Goal: Understand process/instructions: Learn about a topic

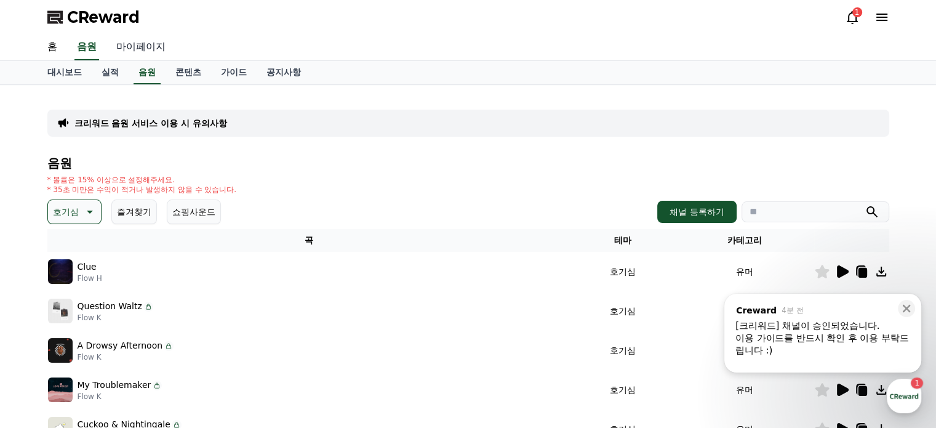
click at [149, 47] on link "마이페이지" at bounding box center [140, 47] width 69 height 26
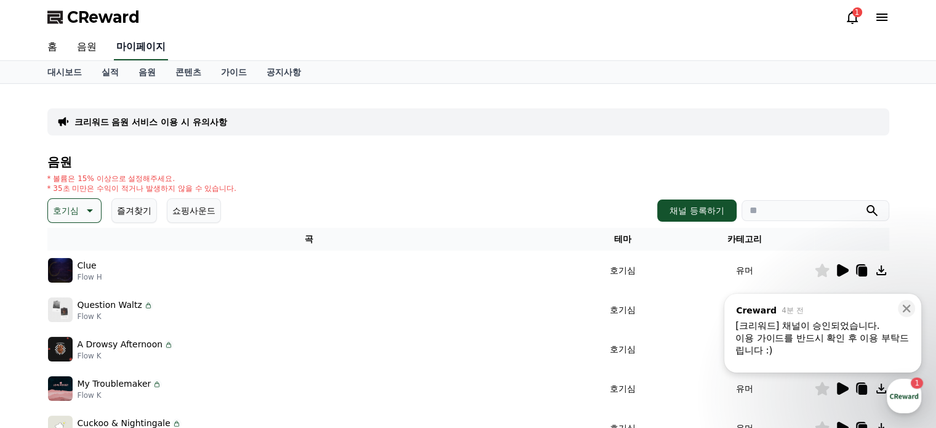
select select "**********"
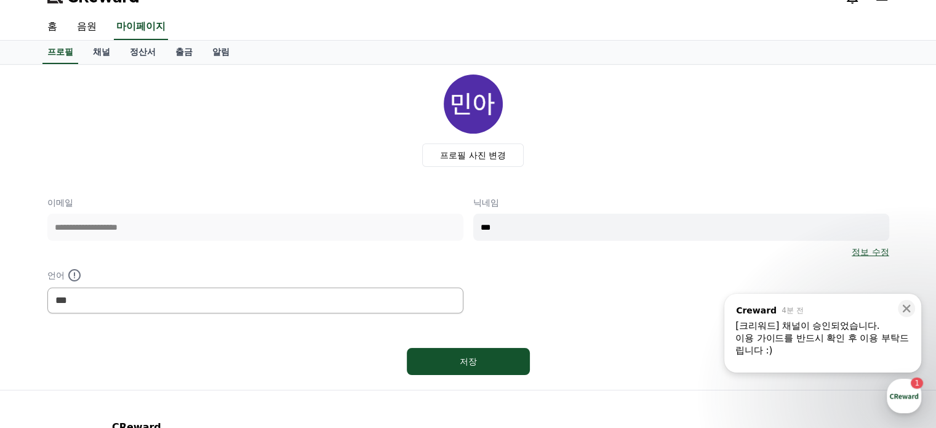
scroll to position [10, 0]
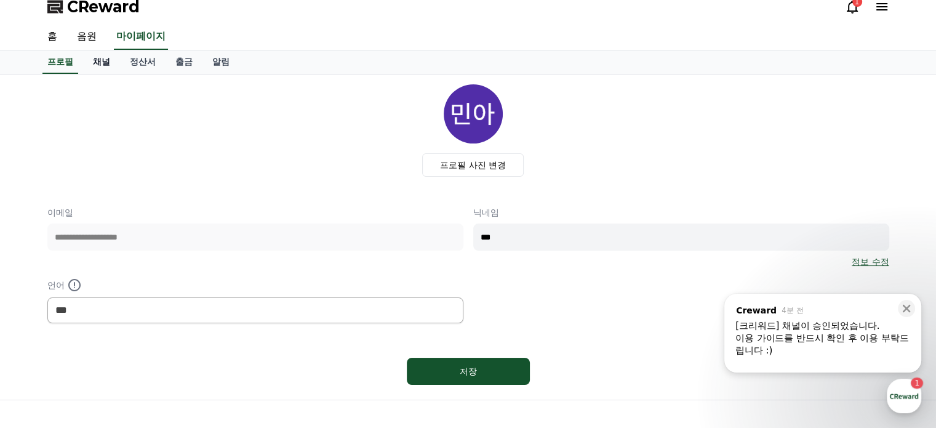
click at [88, 68] on link "채널" at bounding box center [101, 61] width 37 height 23
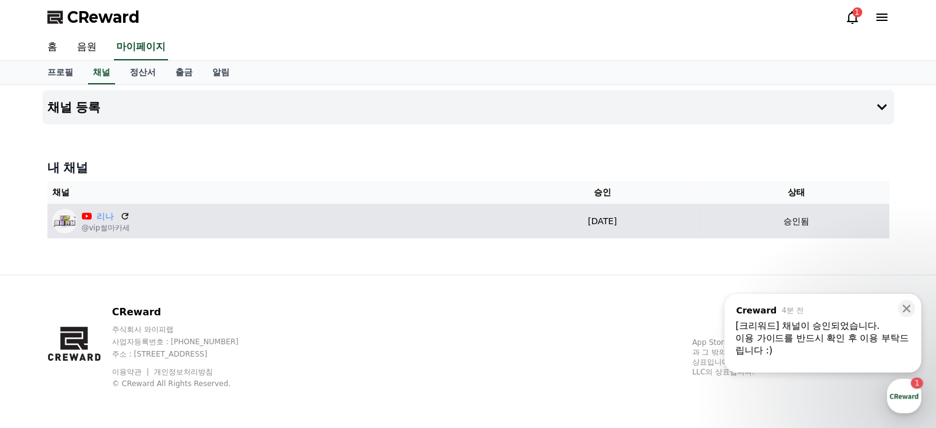
click at [138, 221] on div "리나 @vip썰마카세" at bounding box center [274, 221] width 444 height 25
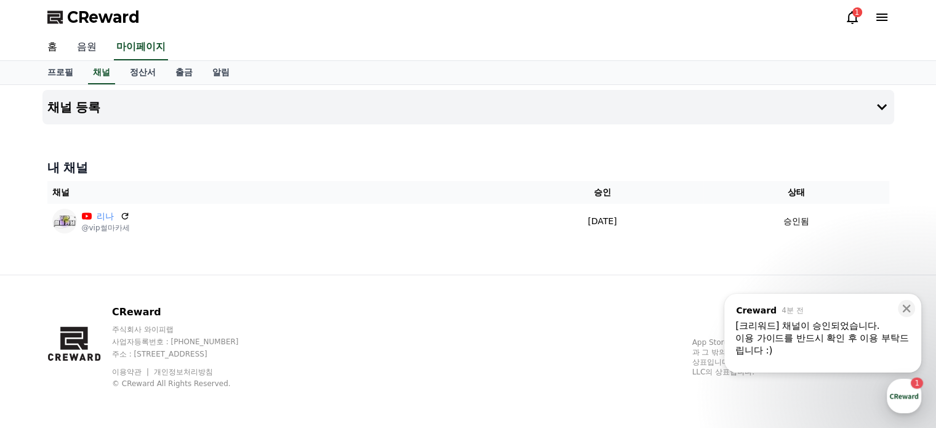
click at [86, 46] on link "음원" at bounding box center [86, 47] width 39 height 26
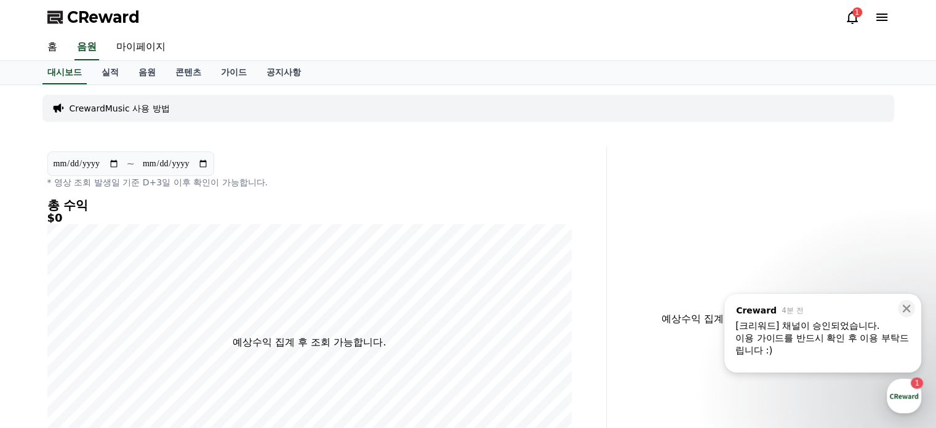
click at [84, 212] on h5 "$0" at bounding box center [309, 218] width 524 height 12
click at [144, 76] on link "음원" at bounding box center [147, 72] width 37 height 23
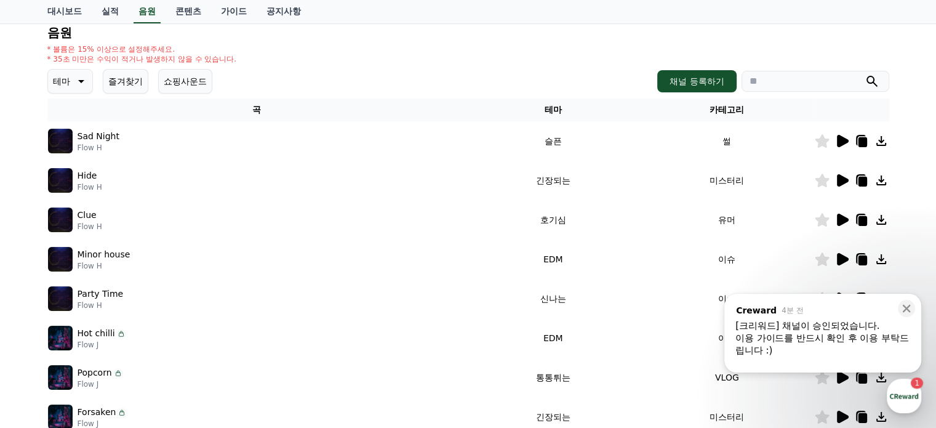
scroll to position [185, 0]
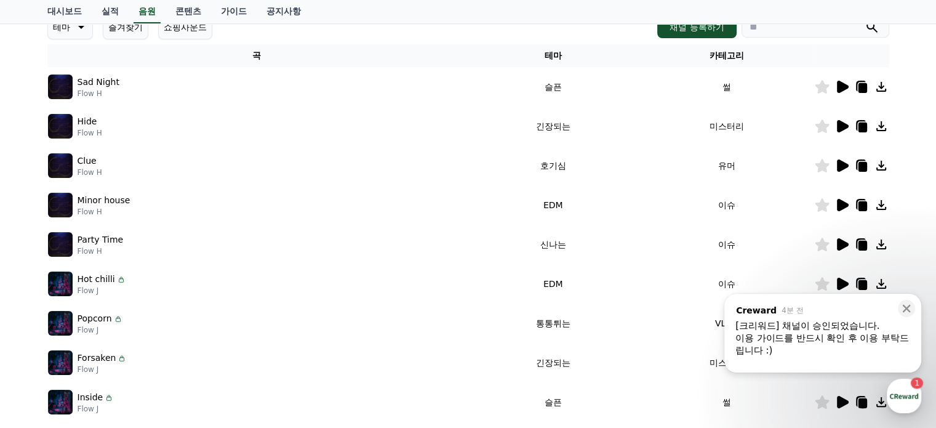
click at [865, 83] on icon at bounding box center [862, 88] width 9 height 10
click at [910, 70] on div "크리워드 음원 서비스 이용 시 유의사항 음원 * 볼륨은 15% 이상으로 설정해주세요. * 35초 미만은 수익이 적거나 발생하지 않을 수 있습니…" at bounding box center [468, 197] width 936 height 595
click at [847, 336] on div "이용 가이드를 반드시 확인 후 이용 부탁드립니다 :)" at bounding box center [822, 344] width 175 height 25
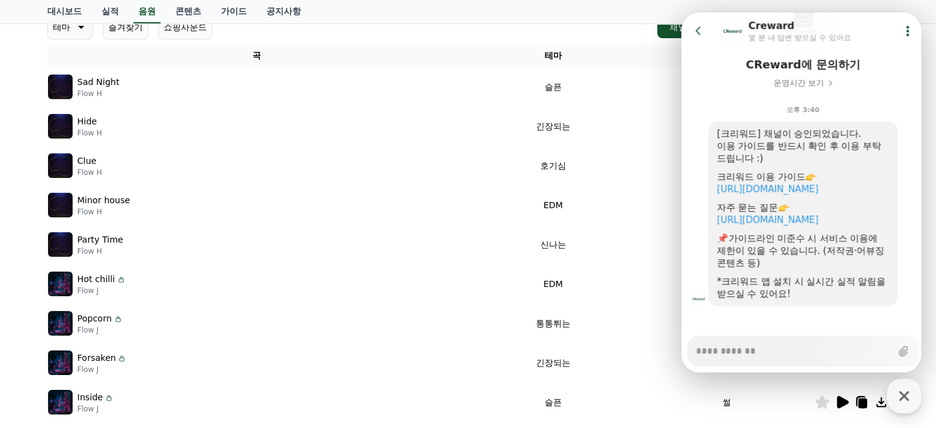
scroll to position [102, 0]
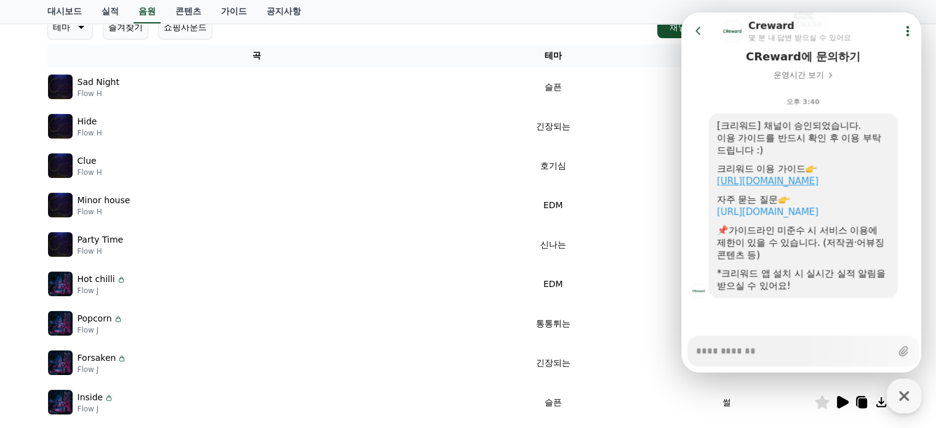
click at [818, 185] on link "https://creward.net/music/guide/android" at bounding box center [767, 180] width 101 height 11
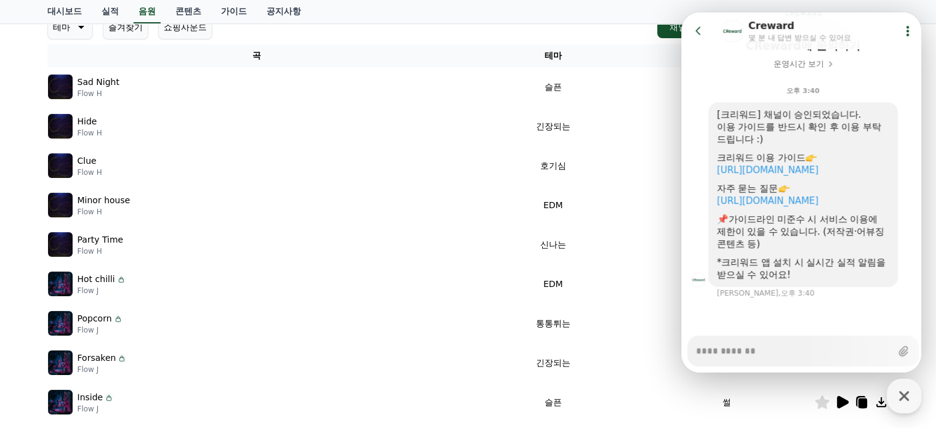
scroll to position [113, 0]
click at [10, 114] on div "크리워드 음원 서비스 이용 시 유의사항 음원 * 볼륨은 15% 이상으로 설정해주세요. * 35초 미만은 수익이 적거나 발생하지 않을 수 있습니…" at bounding box center [468, 197] width 936 height 595
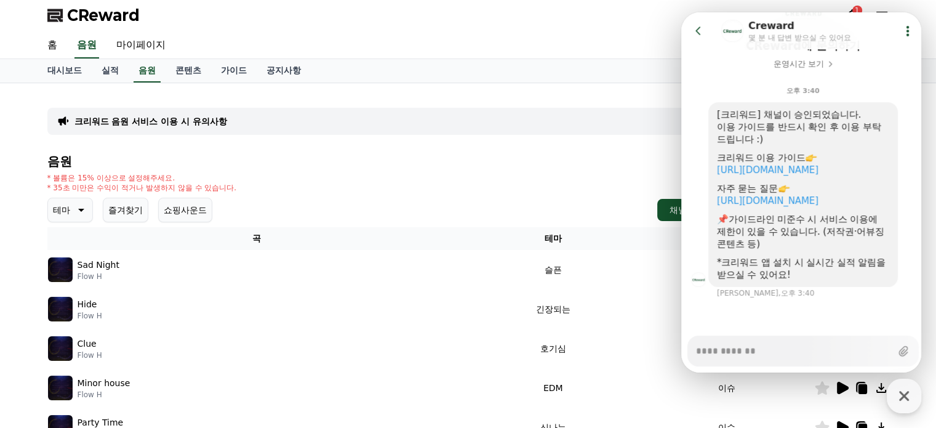
scroll to position [0, 0]
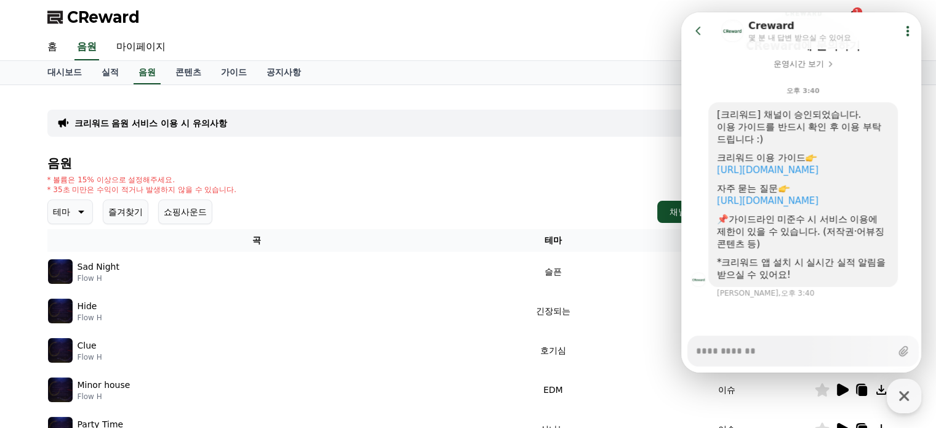
drag, startPoint x: 242, startPoint y: 191, endPoint x: 36, endPoint y: 175, distance: 206.1
click at [36, 175] on div "크리워드 음원 서비스 이용 시 유의사항 음원 * 볼륨은 15% 이상으로 설정해주세요. * 35초 미만은 수익이 적거나 발생하지 않을 수 있습니…" at bounding box center [468, 382] width 936 height 595
click at [178, 148] on div "크리워드 음원 서비스 이용 시 유의사항 음원 * 볼륨은 15% 이상으로 설정해주세요. * 35초 미만은 수익이 적거나 발생하지 않을 수 있습니…" at bounding box center [468, 382] width 842 height 575
click at [595, 42] on div "홈 음원 마이페이지" at bounding box center [468, 47] width 861 height 26
click at [910, 396] on icon "button" at bounding box center [904, 395] width 22 height 22
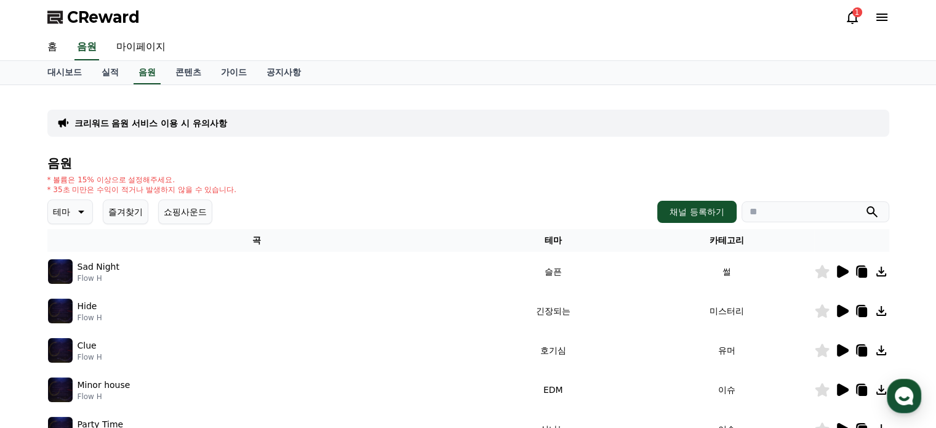
click at [486, 169] on div "음원 * 볼륨은 15% 이상으로 설정해주세요. * 35초 미만은 수익이 적거나 발생하지 않을 수 있습니다. 테마 즐겨찾기 쇼핑사운드 채널 등록…" at bounding box center [468, 413] width 842 height 514
type textarea "*"
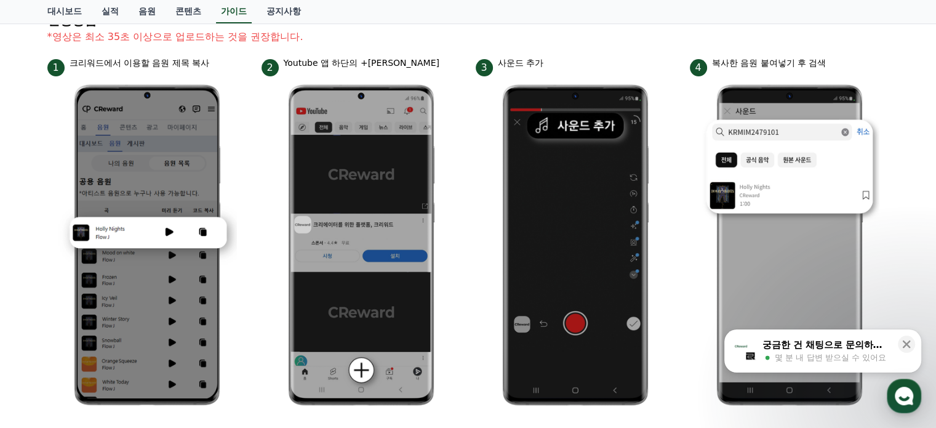
scroll to position [185, 0]
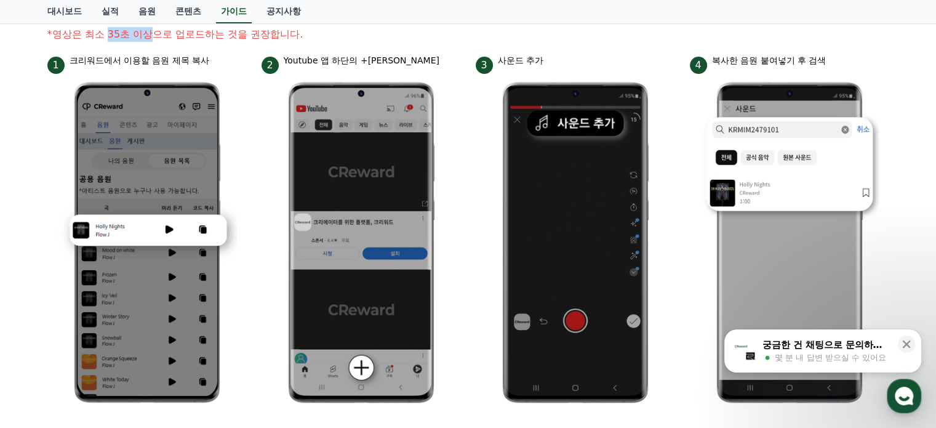
drag, startPoint x: 106, startPoint y: 31, endPoint x: 148, endPoint y: 34, distance: 41.3
click at [148, 34] on p "*영상은 최소 35초 이상으로 업로드하는 것을 권장합니다." at bounding box center [468, 34] width 842 height 15
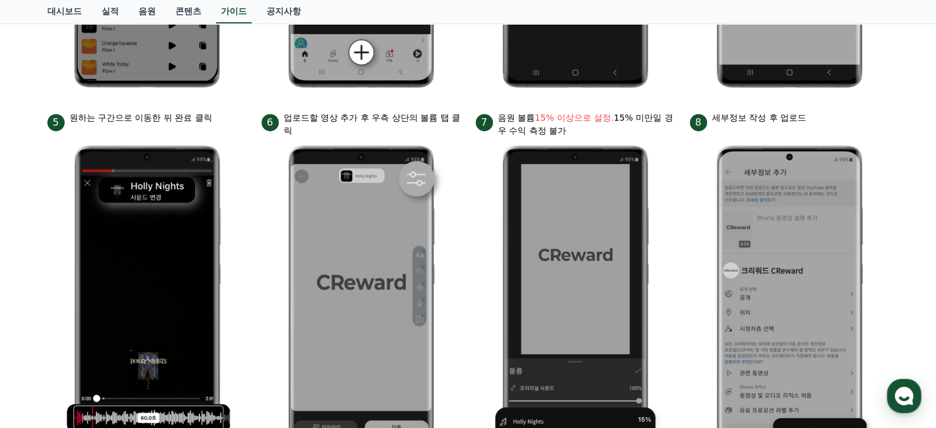
scroll to position [554, 0]
